Goal: Task Accomplishment & Management: Use online tool/utility

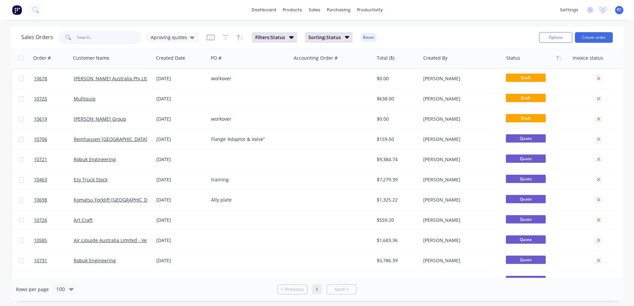
click at [83, 37] on input "text" at bounding box center [109, 37] width 65 height 13
click at [161, 37] on span "Aproving quotes" at bounding box center [169, 37] width 36 height 7
click at [156, 107] on button "planning (Default)" at bounding box center [187, 108] width 76 height 8
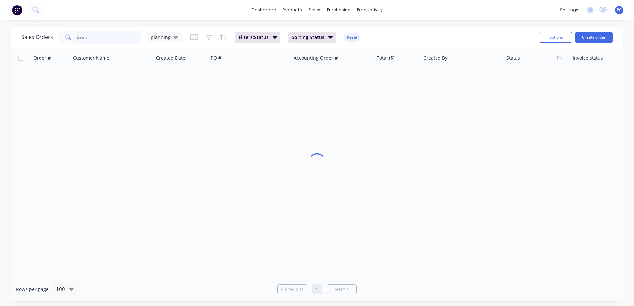
click at [91, 40] on input "text" at bounding box center [109, 37] width 65 height 13
click at [159, 35] on span "planning" at bounding box center [161, 37] width 20 height 7
click at [157, 92] on button "None" at bounding box center [187, 94] width 76 height 8
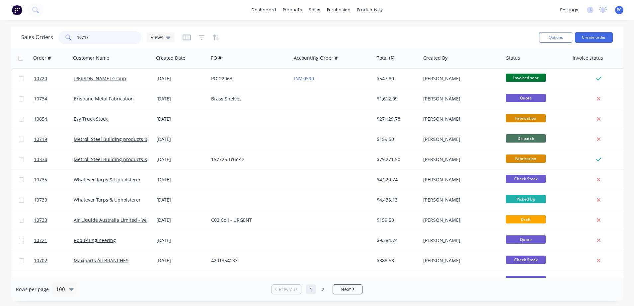
click at [91, 34] on input "10717" at bounding box center [109, 37] width 65 height 13
click at [90, 39] on input "10717" at bounding box center [109, 37] width 65 height 13
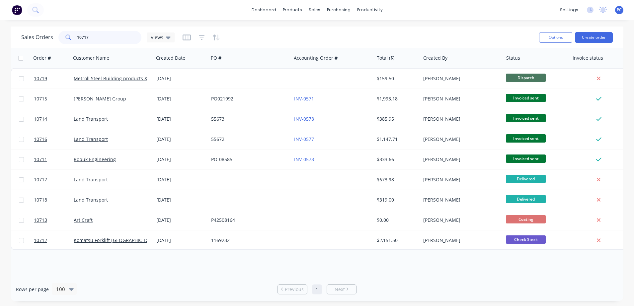
type input "10717"
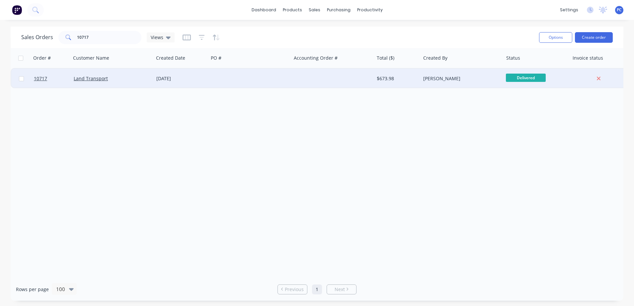
click at [132, 77] on div "Land Transport" at bounding box center [111, 78] width 74 height 7
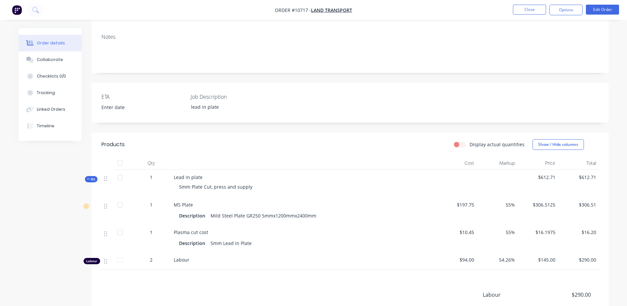
scroll to position [107, 0]
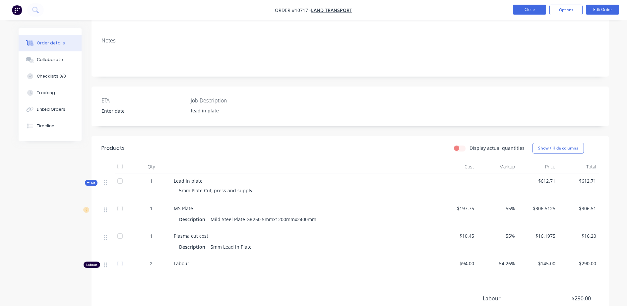
click at [514, 9] on button "Close" at bounding box center [529, 10] width 33 height 10
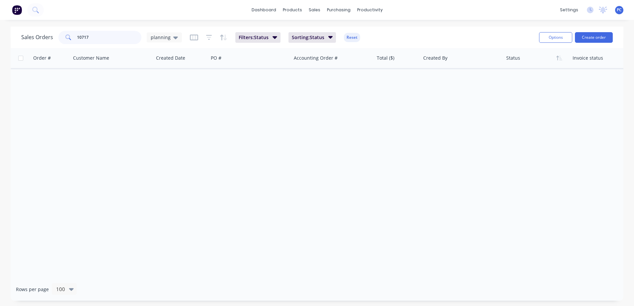
click at [104, 39] on input "10717" at bounding box center [109, 37] width 65 height 13
click at [109, 39] on input "10718" at bounding box center [109, 37] width 65 height 13
click at [159, 39] on span "planning" at bounding box center [161, 37] width 20 height 7
click at [152, 95] on button "None" at bounding box center [187, 94] width 76 height 8
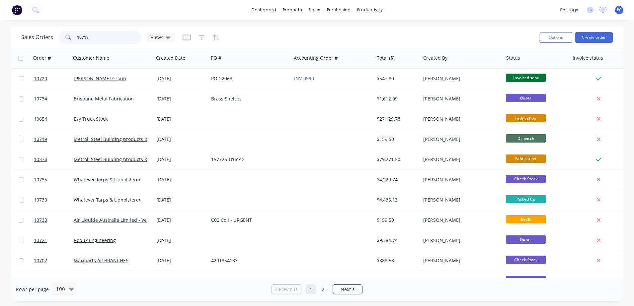
click at [100, 35] on input "10718" at bounding box center [109, 37] width 65 height 13
click at [94, 38] on input "10718" at bounding box center [109, 37] width 65 height 13
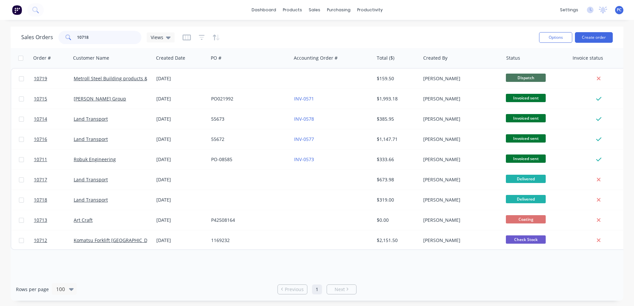
type input "10718"
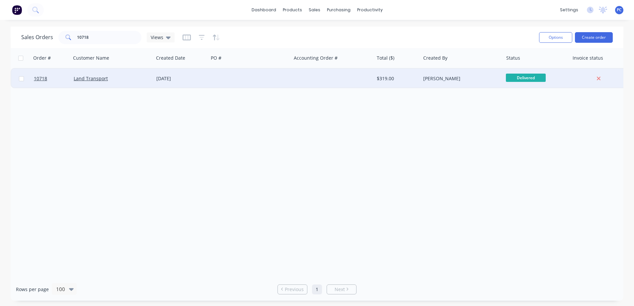
click at [134, 78] on div "Land Transport" at bounding box center [111, 78] width 74 height 7
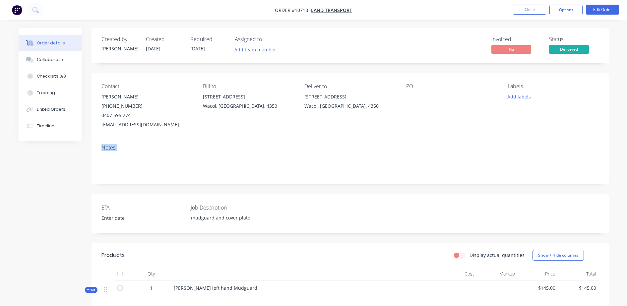
drag, startPoint x: 626, startPoint y: 79, endPoint x: 633, endPoint y: 150, distance: 71.3
click at [627, 150] on html "Order #10718 - Land Transport Close Options Edit Order Order details Collaborat…" at bounding box center [313, 237] width 627 height 474
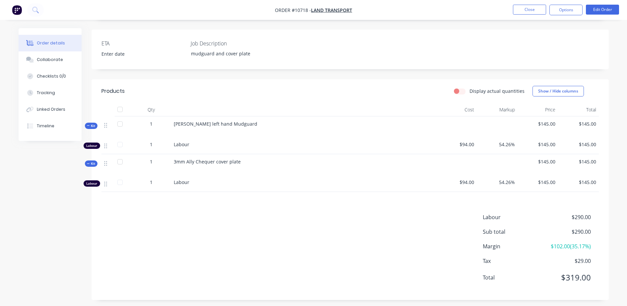
scroll to position [168, 0]
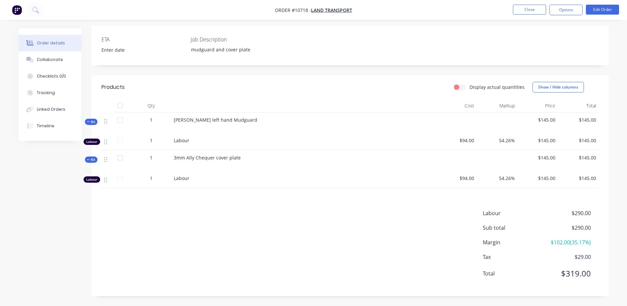
click at [90, 123] on span "Kit" at bounding box center [91, 121] width 9 height 5
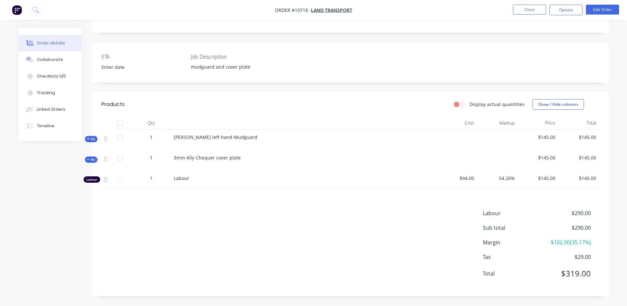
click at [93, 136] on div "Kit" at bounding box center [91, 139] width 13 height 6
